Goal: Task Accomplishment & Management: Manage account settings

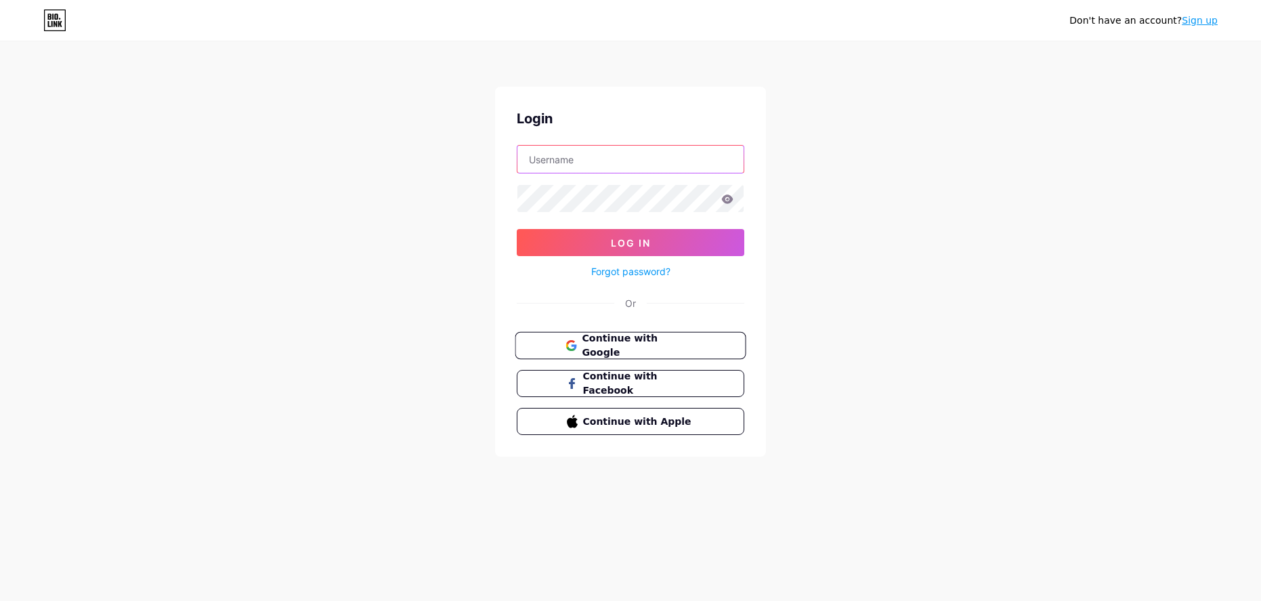
type input "[EMAIL_ADDRESS][DOMAIN_NAME]"
click at [578, 340] on span "Continue with Google" at bounding box center [631, 345] width 130 height 29
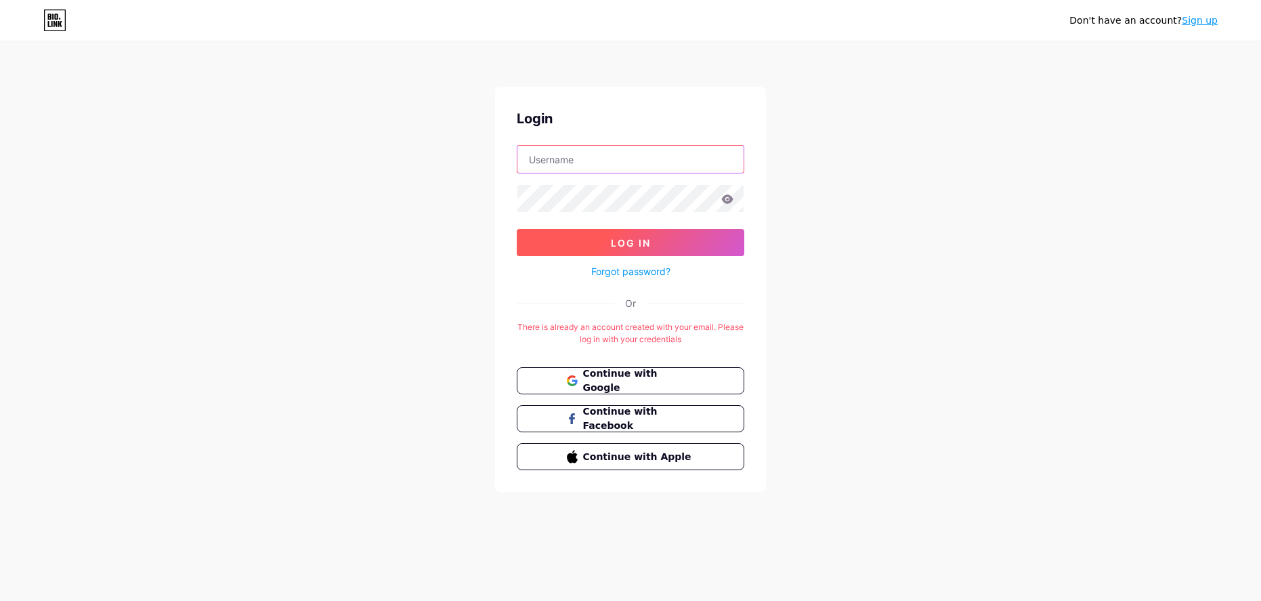
type input "[EMAIL_ADDRESS][DOMAIN_NAME]"
click at [607, 240] on button "Log In" at bounding box center [631, 242] width 228 height 27
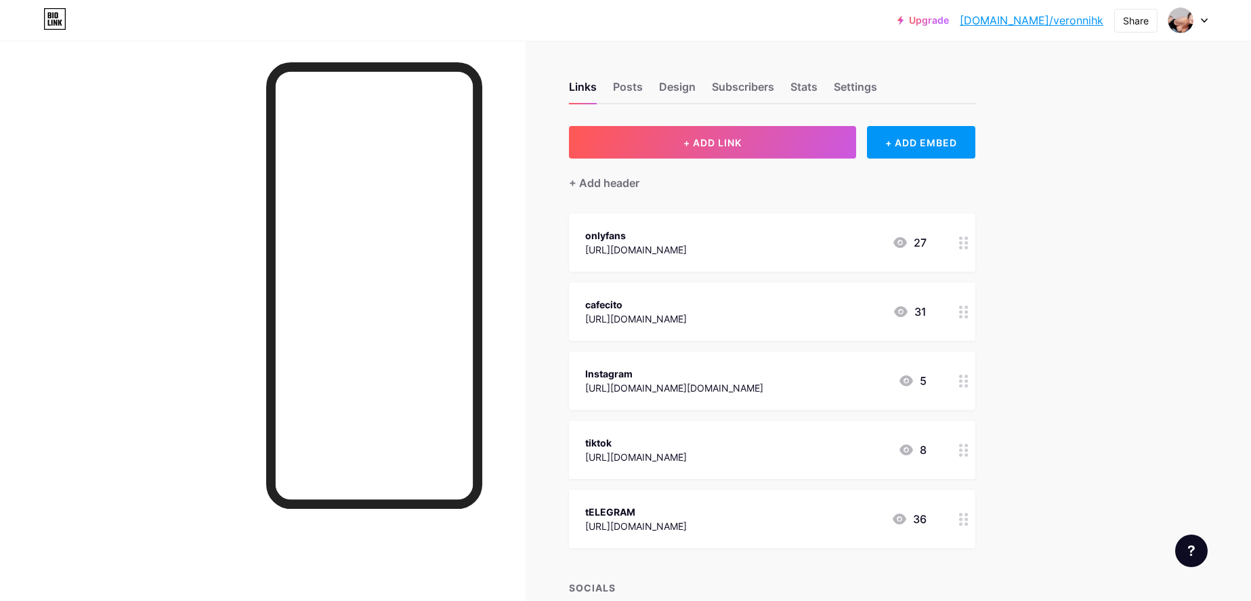
click at [962, 244] on div at bounding box center [963, 242] width 23 height 58
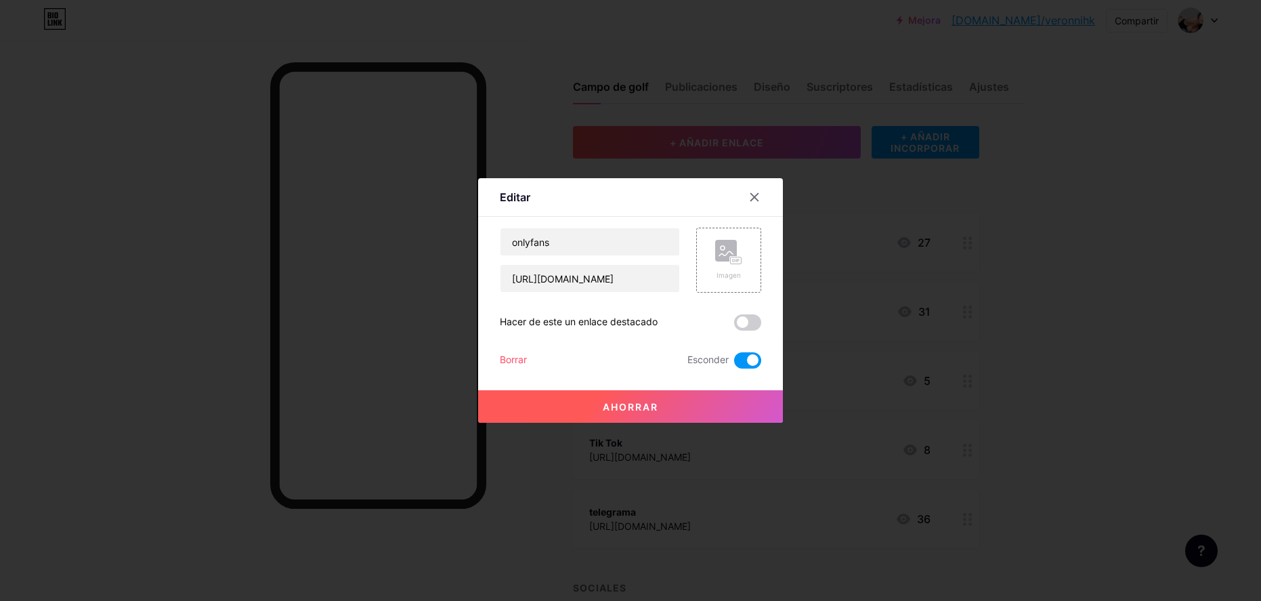
click at [1053, 276] on div at bounding box center [630, 300] width 1261 height 601
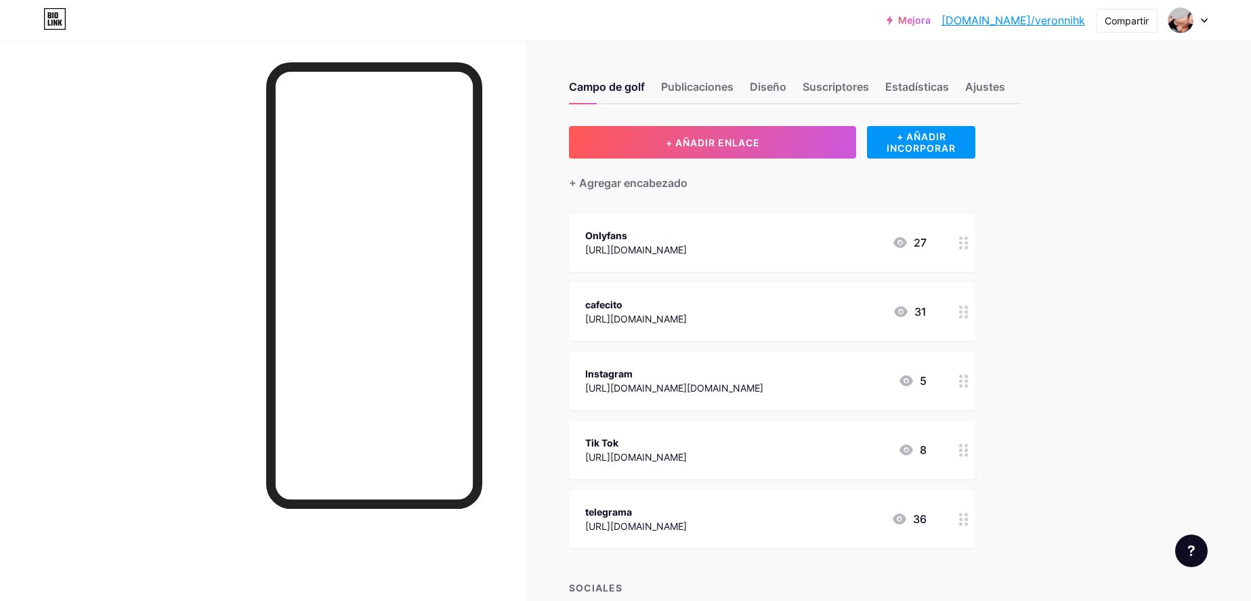
click at [878, 245] on div "Onlyfans [URL][DOMAIN_NAME] 27" at bounding box center [755, 242] width 341 height 31
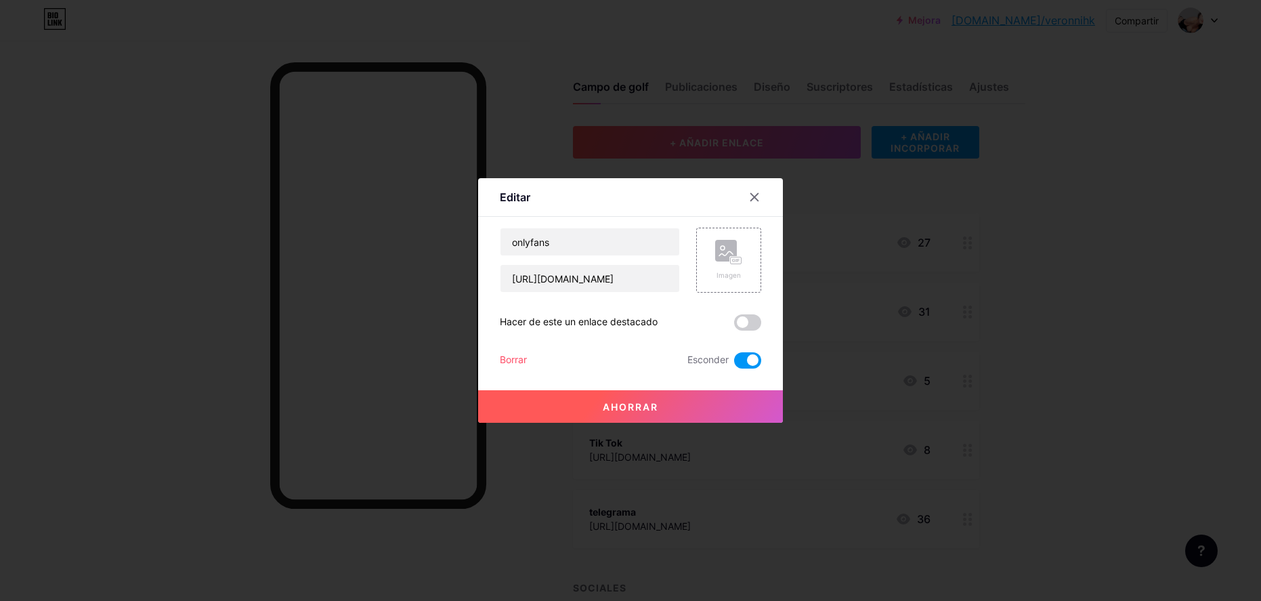
click at [748, 359] on span at bounding box center [747, 360] width 27 height 16
click at [734, 364] on input "checkbox" at bounding box center [734, 364] width 0 height 0
click at [1111, 303] on div at bounding box center [630, 300] width 1261 height 601
